Goal: Complete application form

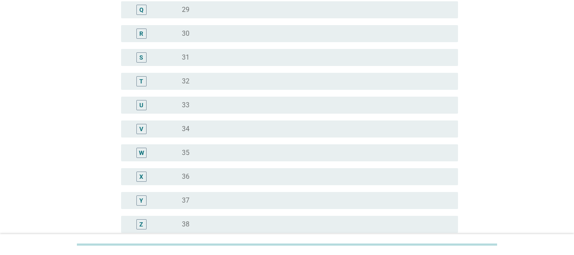
scroll to position [536, 0]
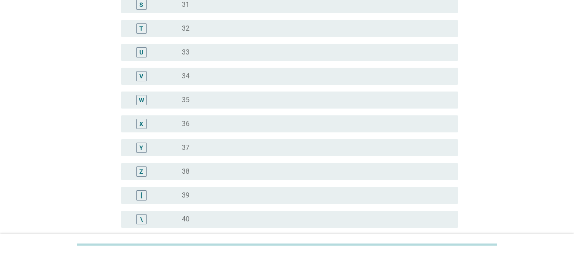
click at [250, 148] on div "radio_button_unchecked 37" at bounding box center [313, 147] width 263 height 9
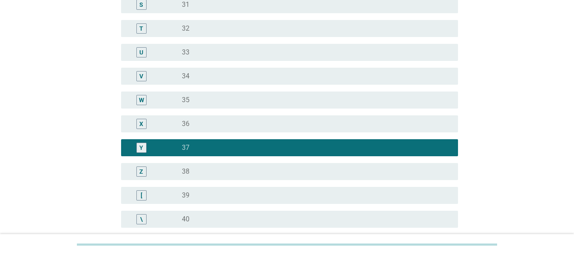
scroll to position [1095, 0]
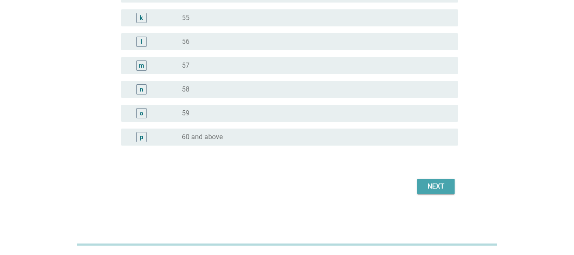
click at [436, 188] on div "Next" at bounding box center [436, 186] width 24 height 10
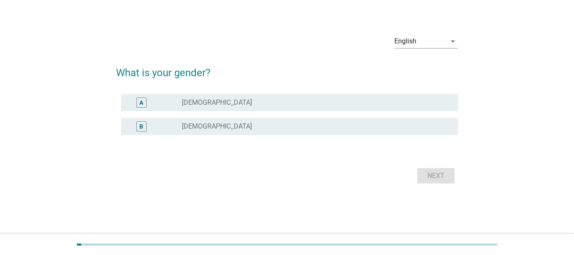
scroll to position [0, 0]
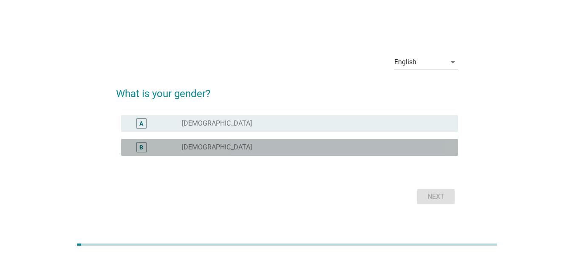
click at [241, 150] on div "radio_button_unchecked [DEMOGRAPHIC_DATA]" at bounding box center [313, 147] width 263 height 9
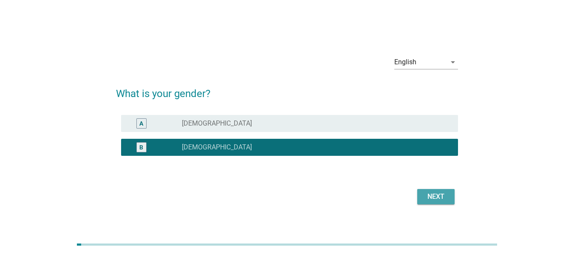
click at [442, 197] on div "Next" at bounding box center [436, 196] width 24 height 10
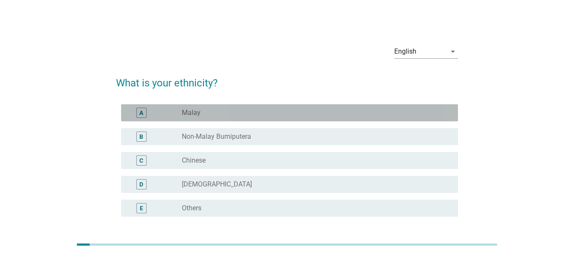
click at [298, 117] on div "radio_button_unchecked Malay" at bounding box center [316, 113] width 269 height 10
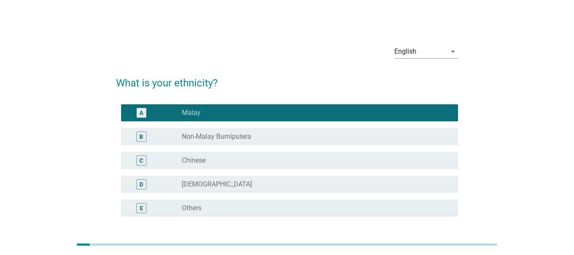
scroll to position [71, 0]
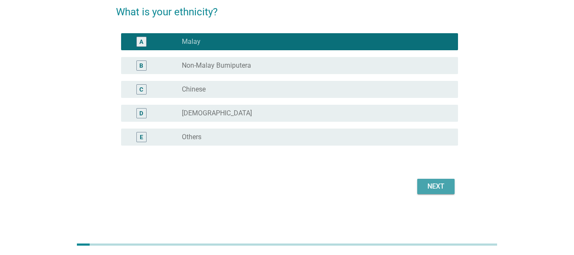
click at [441, 188] on div "Next" at bounding box center [436, 186] width 24 height 10
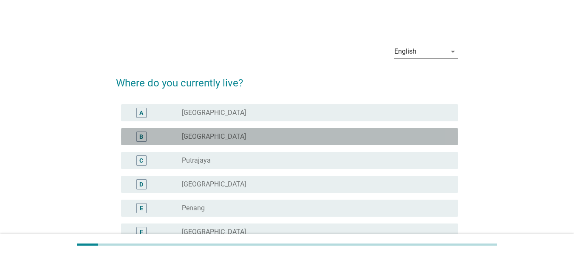
click at [354, 137] on div "radio_button_unchecked [GEOGRAPHIC_DATA]" at bounding box center [313, 136] width 263 height 9
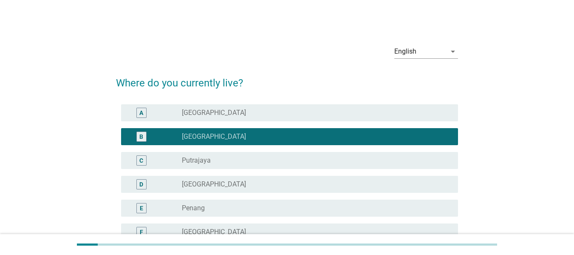
scroll to position [333, 0]
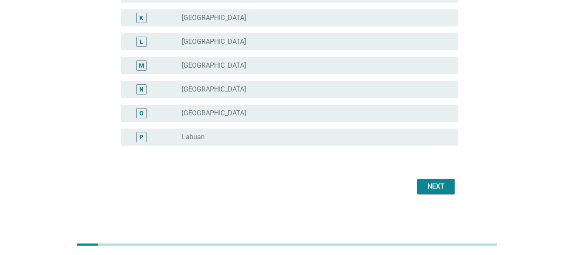
click at [430, 188] on div "Next" at bounding box center [436, 186] width 24 height 10
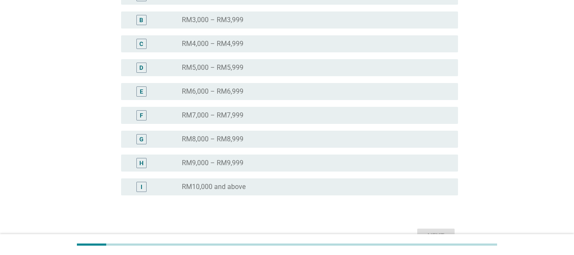
scroll to position [179, 0]
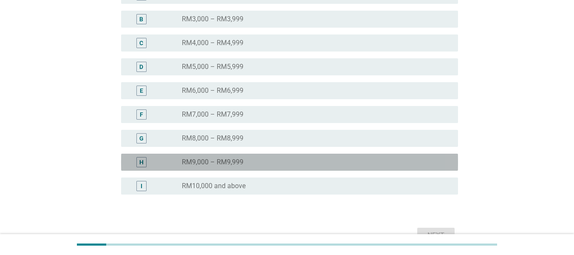
click at [321, 161] on div "radio_button_unchecked RM9,000 – RM9,999" at bounding box center [313, 162] width 263 height 9
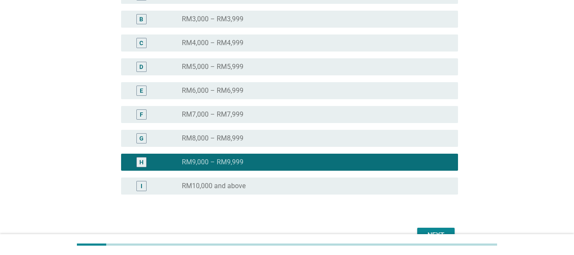
scroll to position [227, 0]
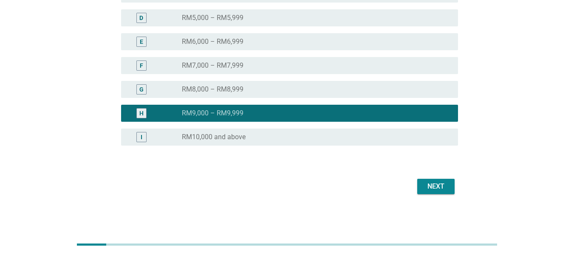
click at [436, 188] on div "Next" at bounding box center [436, 186] width 24 height 10
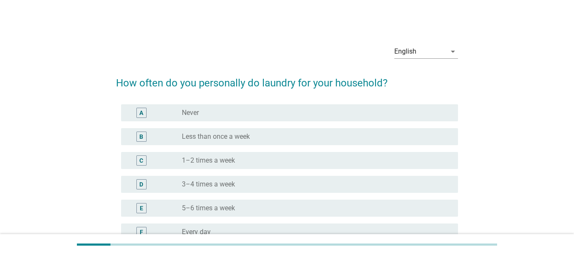
scroll to position [95, 0]
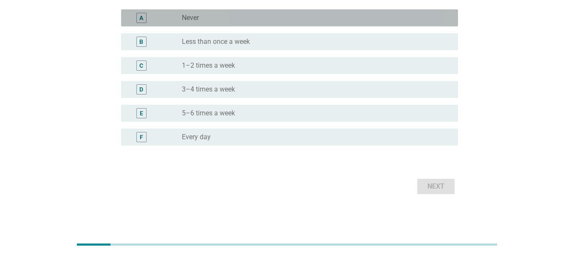
click at [320, 20] on div "radio_button_unchecked Never" at bounding box center [313, 18] width 263 height 9
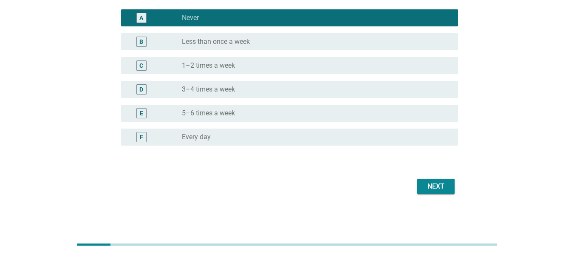
click at [444, 183] on div "Next" at bounding box center [436, 186] width 24 height 10
